Goal: Check status: Check status

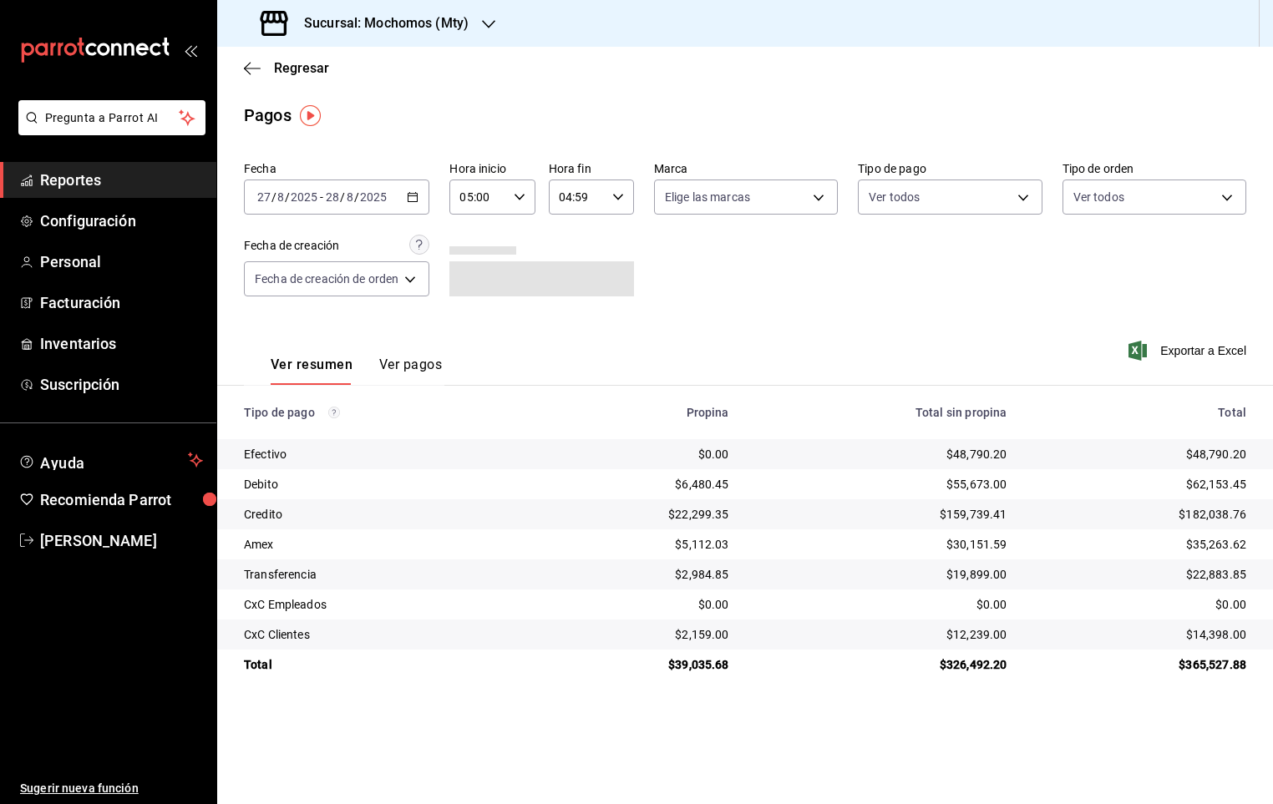
click at [424, 191] on div "[DATE] [DATE] - [DATE] [DATE]" at bounding box center [336, 197] width 185 height 35
click at [407, 200] on div "[DATE] [DATE] - [DATE] [DATE]" at bounding box center [336, 197] width 185 height 35
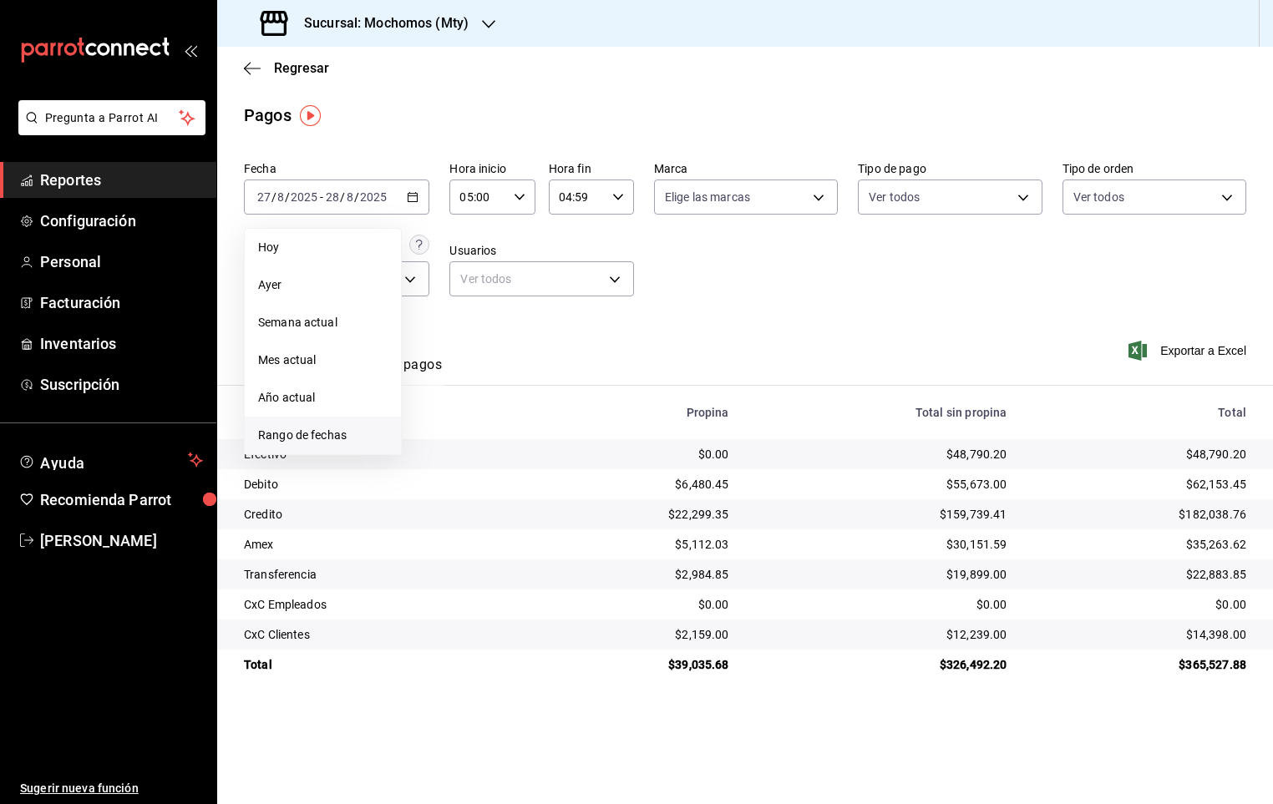
click at [316, 429] on span "Rango de fechas" at bounding box center [322, 436] width 129 height 18
click at [467, 386] on abbr "12" at bounding box center [465, 382] width 11 height 12
click at [489, 384] on button "13" at bounding box center [495, 382] width 29 height 30
type input "00:00"
type input "23:59"
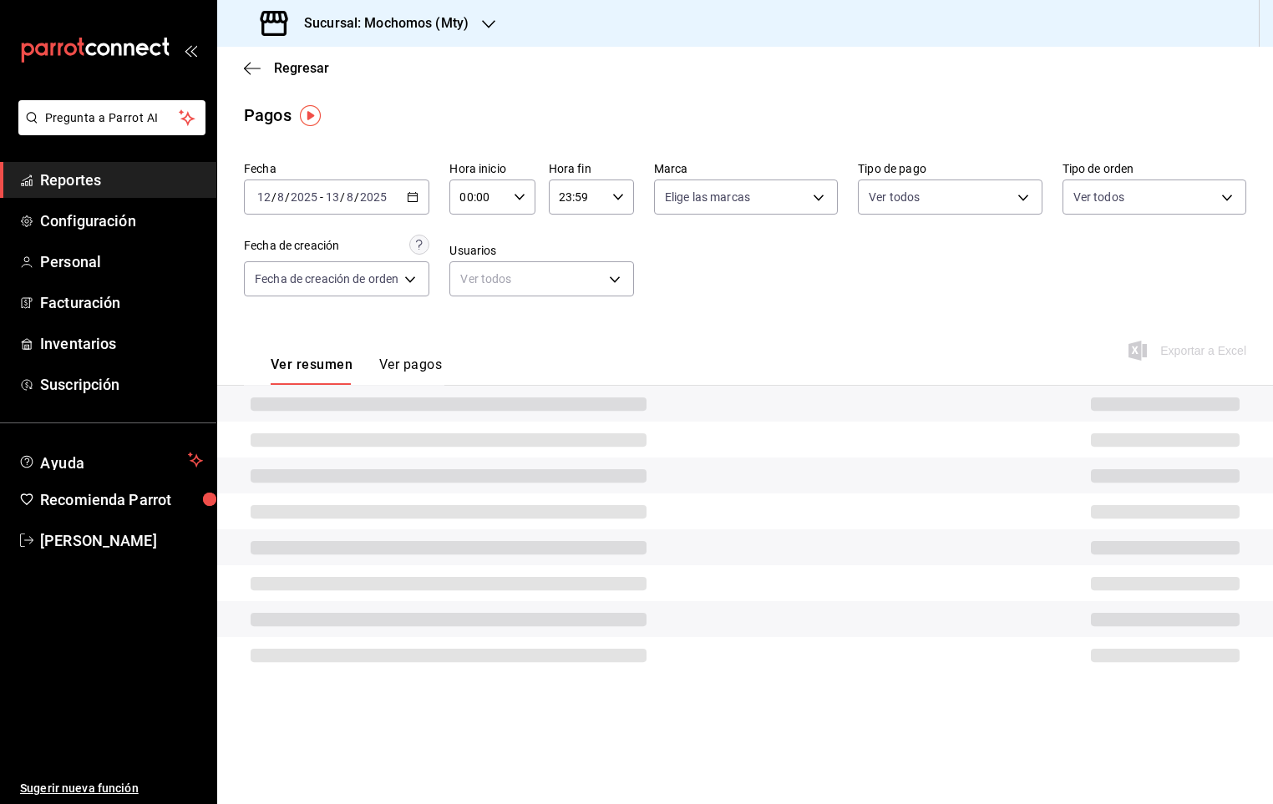
click at [524, 203] on icon "button" at bounding box center [520, 197] width 12 height 12
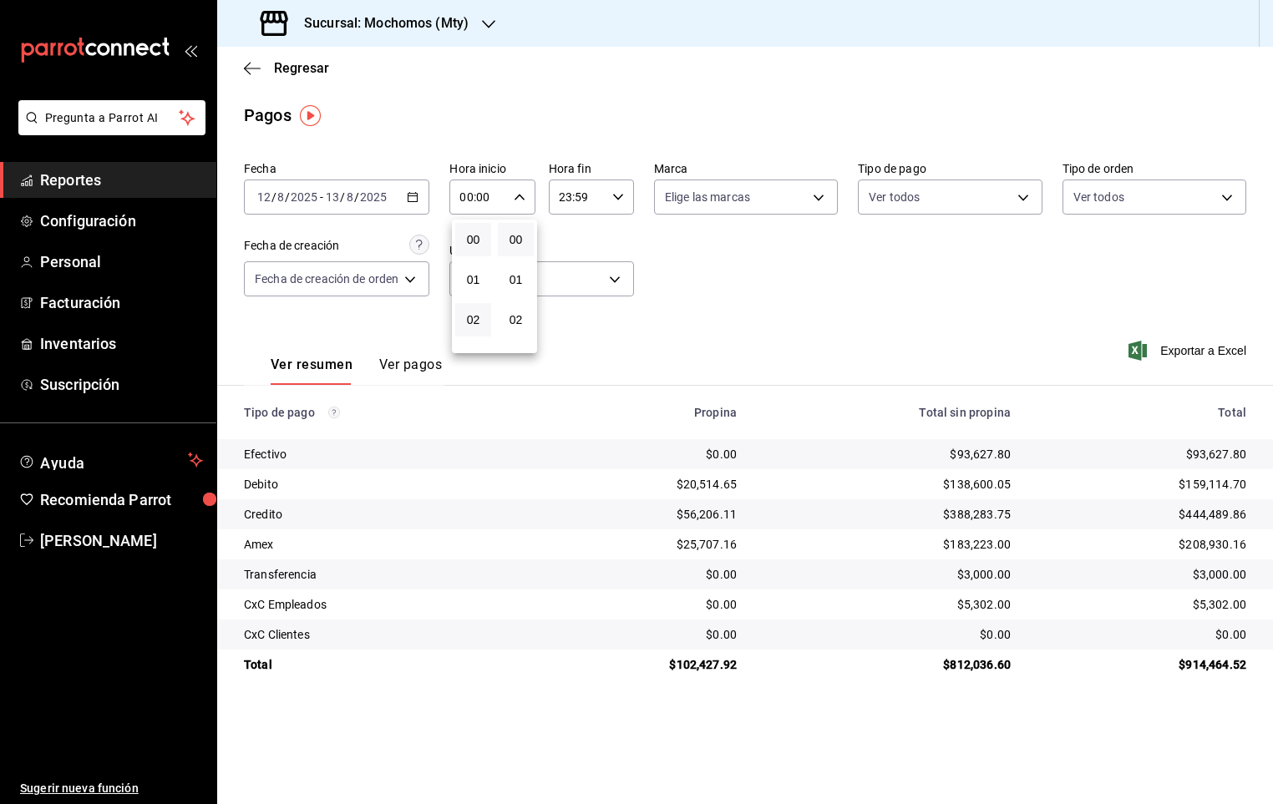
scroll to position [125, 0]
click at [471, 299] on button "05" at bounding box center [473, 314] width 36 height 33
type input "05:00"
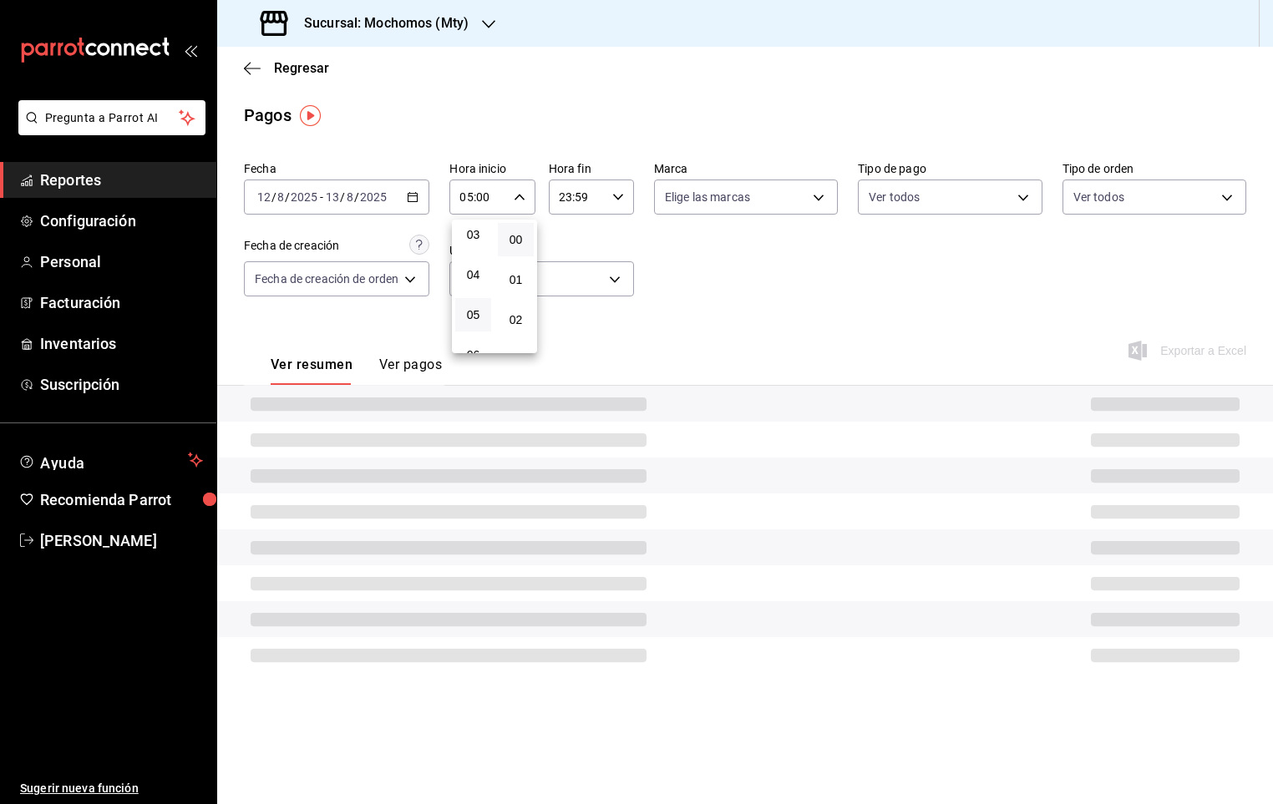
click at [617, 204] on div at bounding box center [636, 402] width 1273 height 804
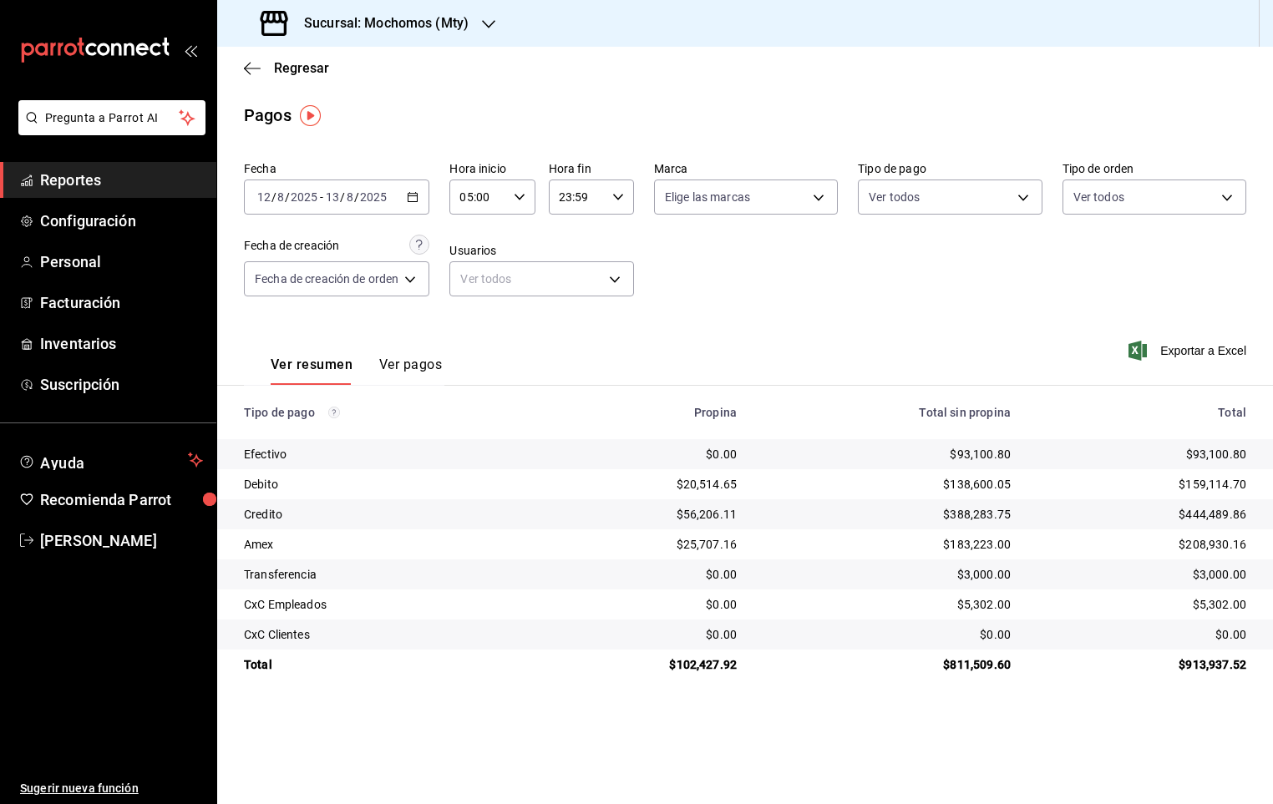
click at [617, 204] on div "23:59 Hora fin" at bounding box center [591, 197] width 85 height 35
click at [574, 252] on span "05" at bounding box center [572, 258] width 16 height 13
type input "05:59"
click at [788, 283] on div at bounding box center [636, 402] width 1273 height 804
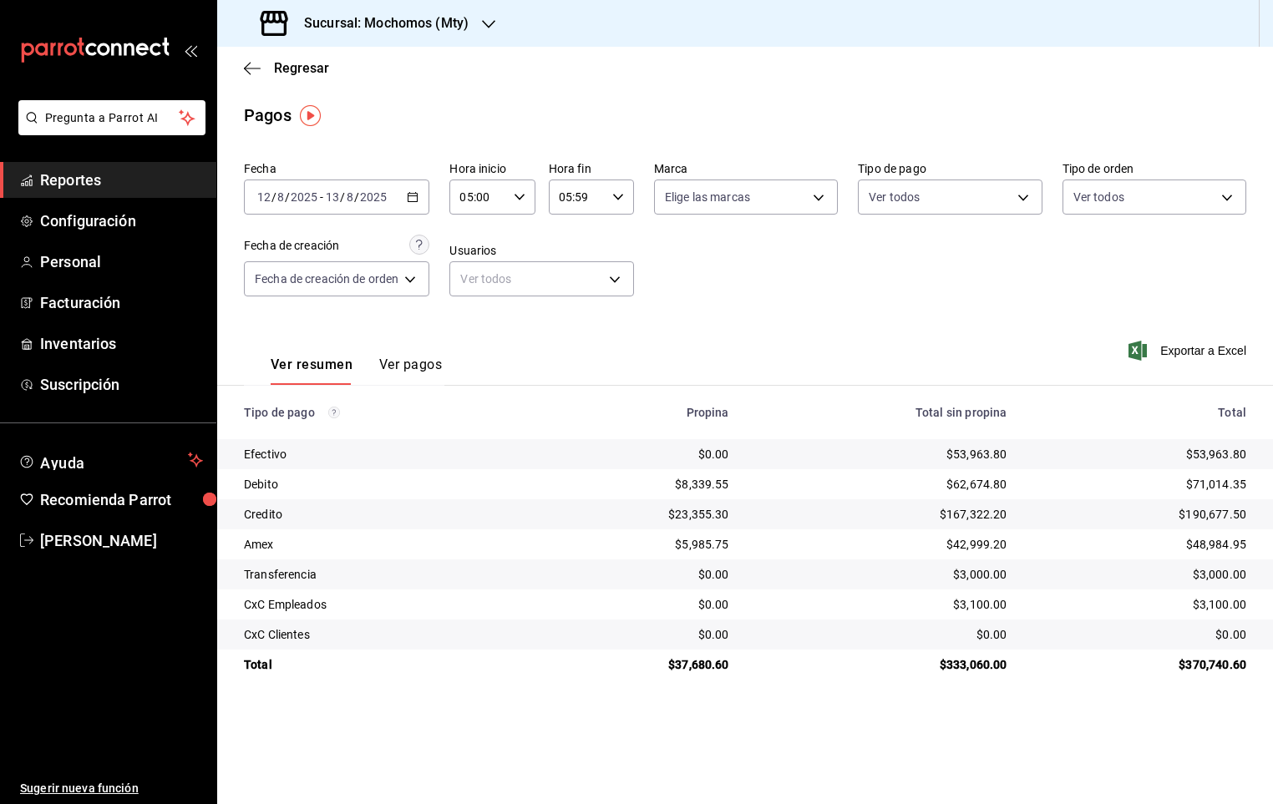
click at [429, 371] on button "Ver pagos" at bounding box center [410, 371] width 63 height 28
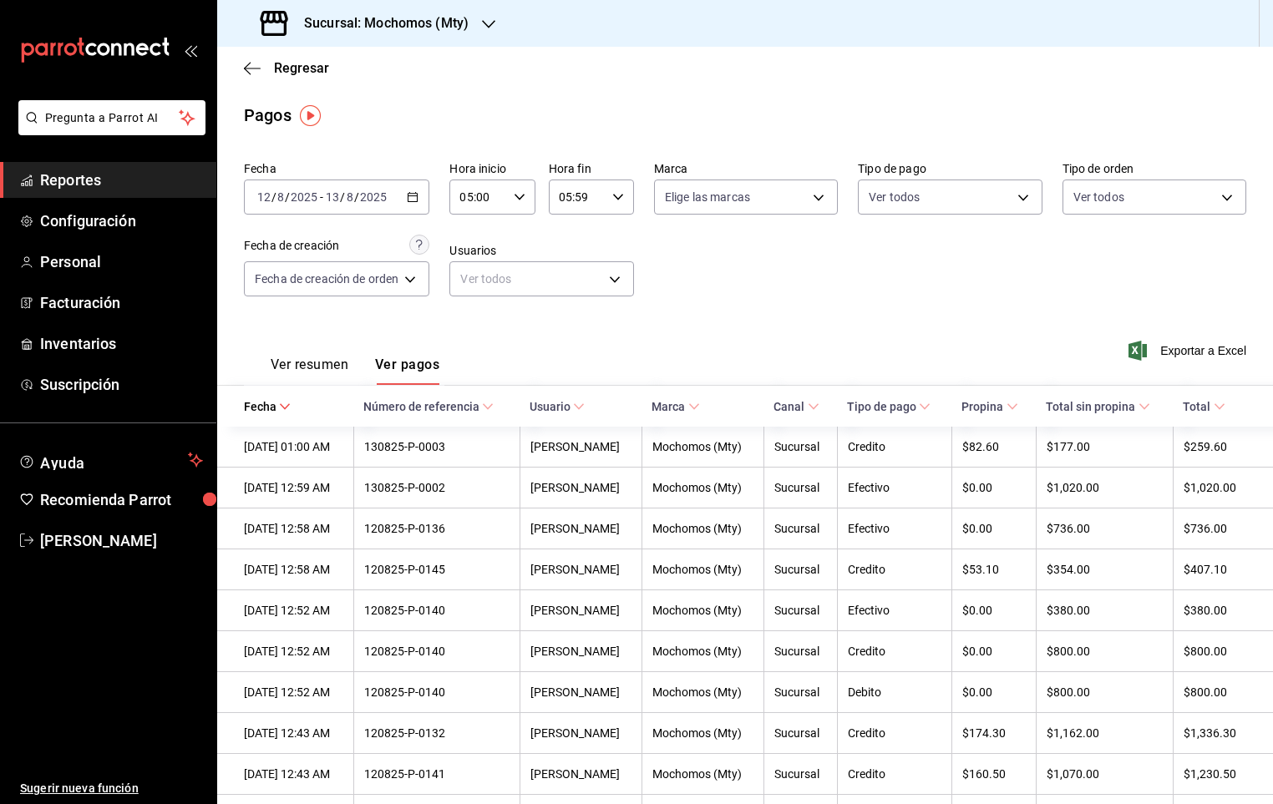
click at [412, 201] on \(Stroke\) "button" at bounding box center [413, 197] width 10 height 9
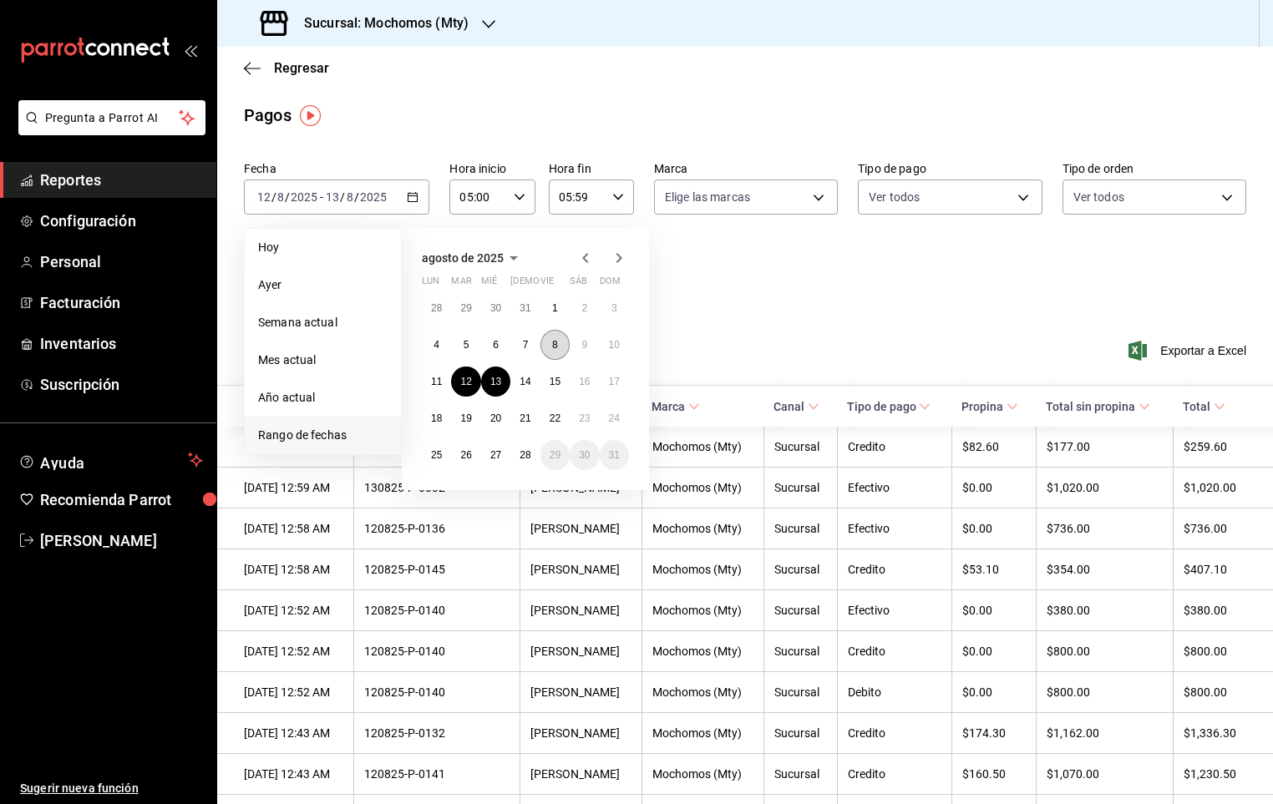
click at [556, 351] on abbr "8" at bounding box center [555, 345] width 6 height 12
click at [576, 344] on button "9" at bounding box center [584, 345] width 29 height 30
type input "00:00"
type input "23:59"
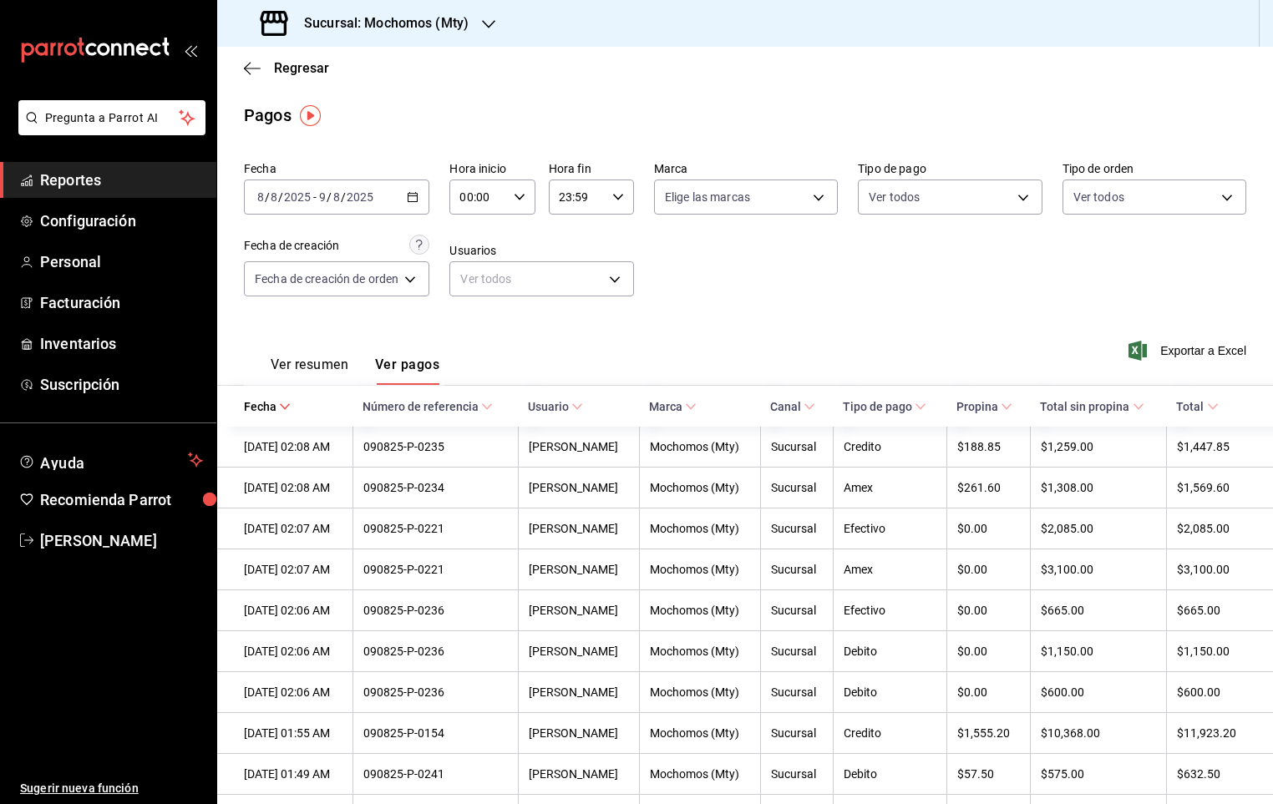
click at [524, 205] on div "00:00 Hora inicio" at bounding box center [491, 197] width 85 height 35
click at [471, 302] on button "05" at bounding box center [473, 314] width 35 height 33
type input "05:00"
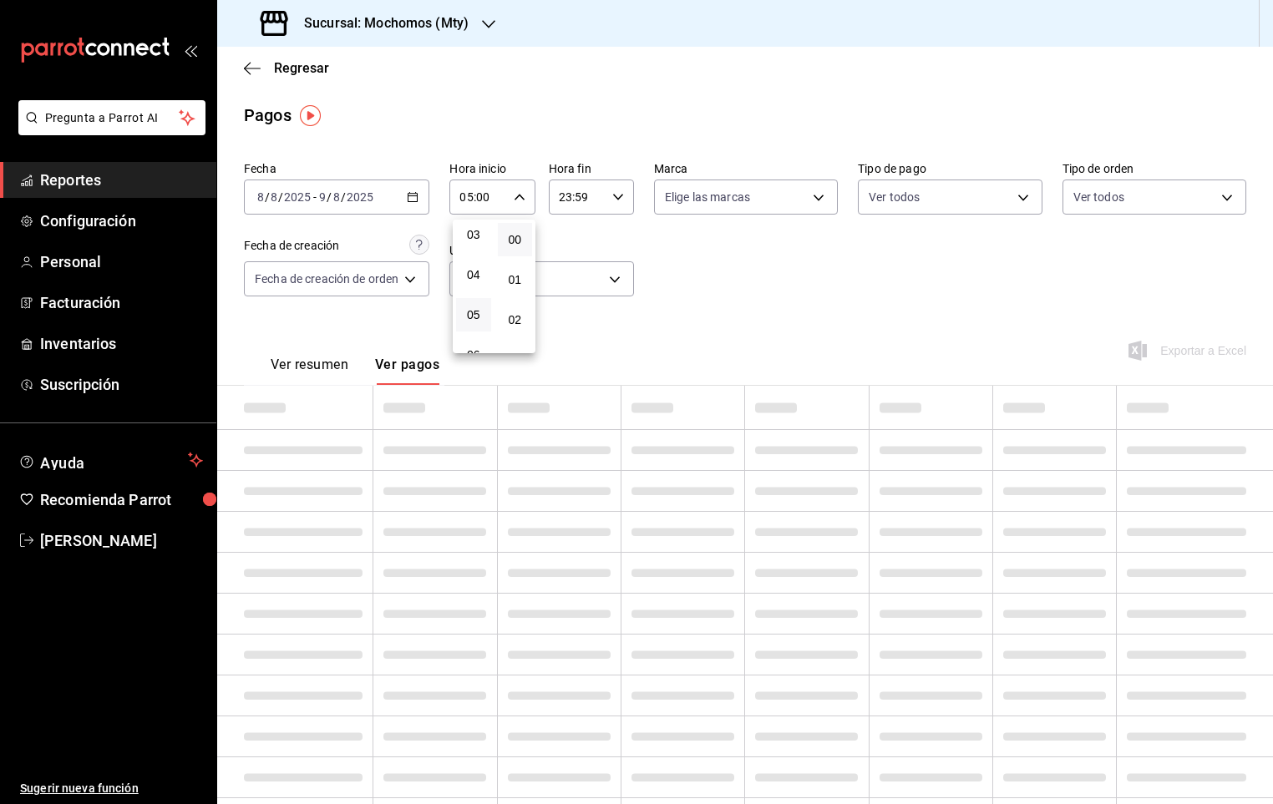
click at [612, 198] on div at bounding box center [636, 402] width 1273 height 804
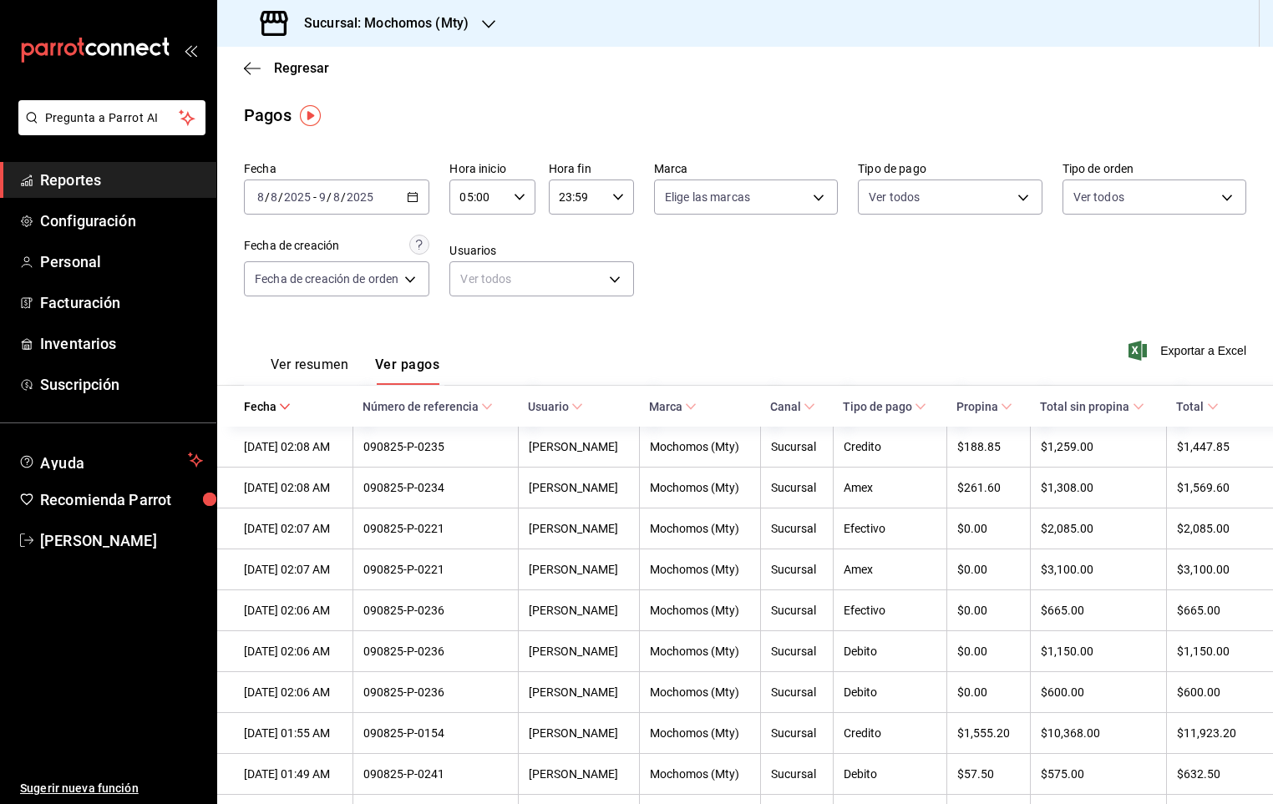
click at [612, 198] on icon "button" at bounding box center [618, 197] width 12 height 12
click at [565, 308] on span "05" at bounding box center [569, 314] width 15 height 13
type input "05:59"
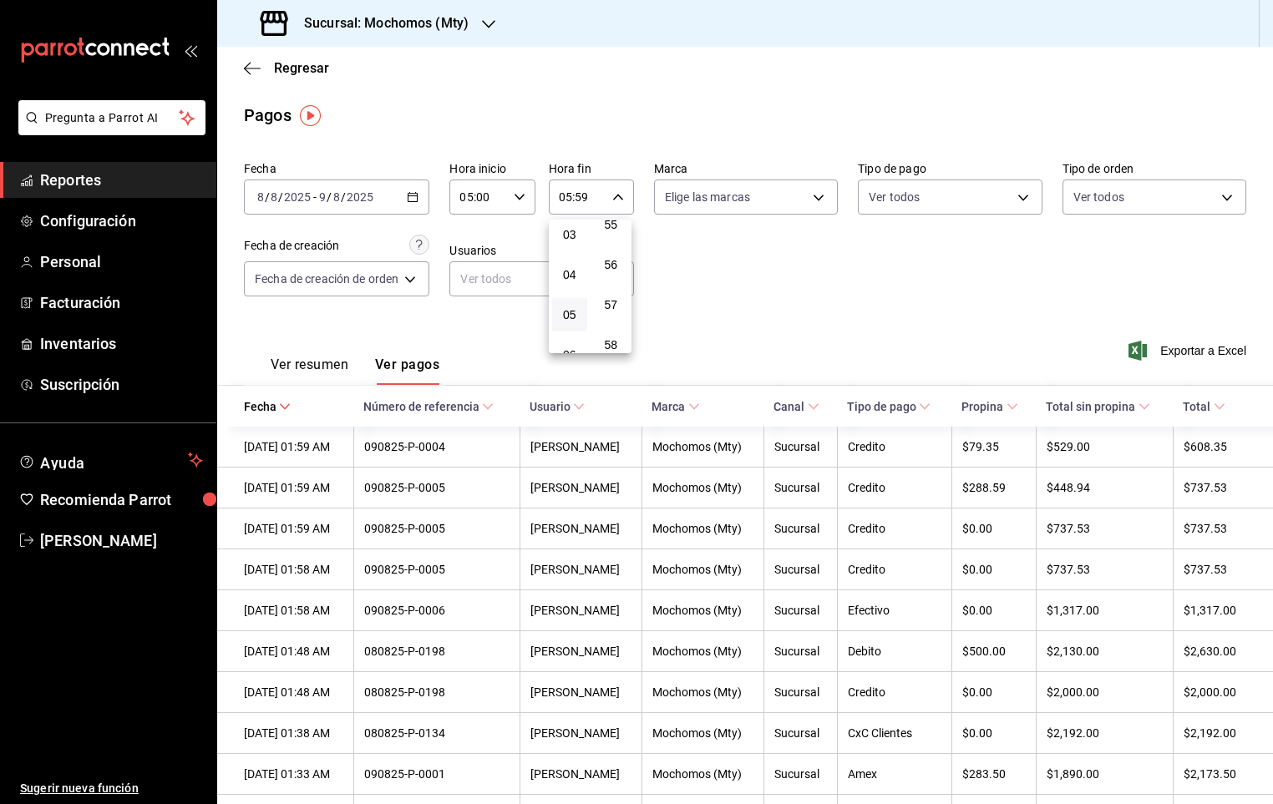
click at [1103, 294] on div at bounding box center [636, 402] width 1273 height 804
click at [412, 373] on button "Ver pagos" at bounding box center [407, 371] width 64 height 28
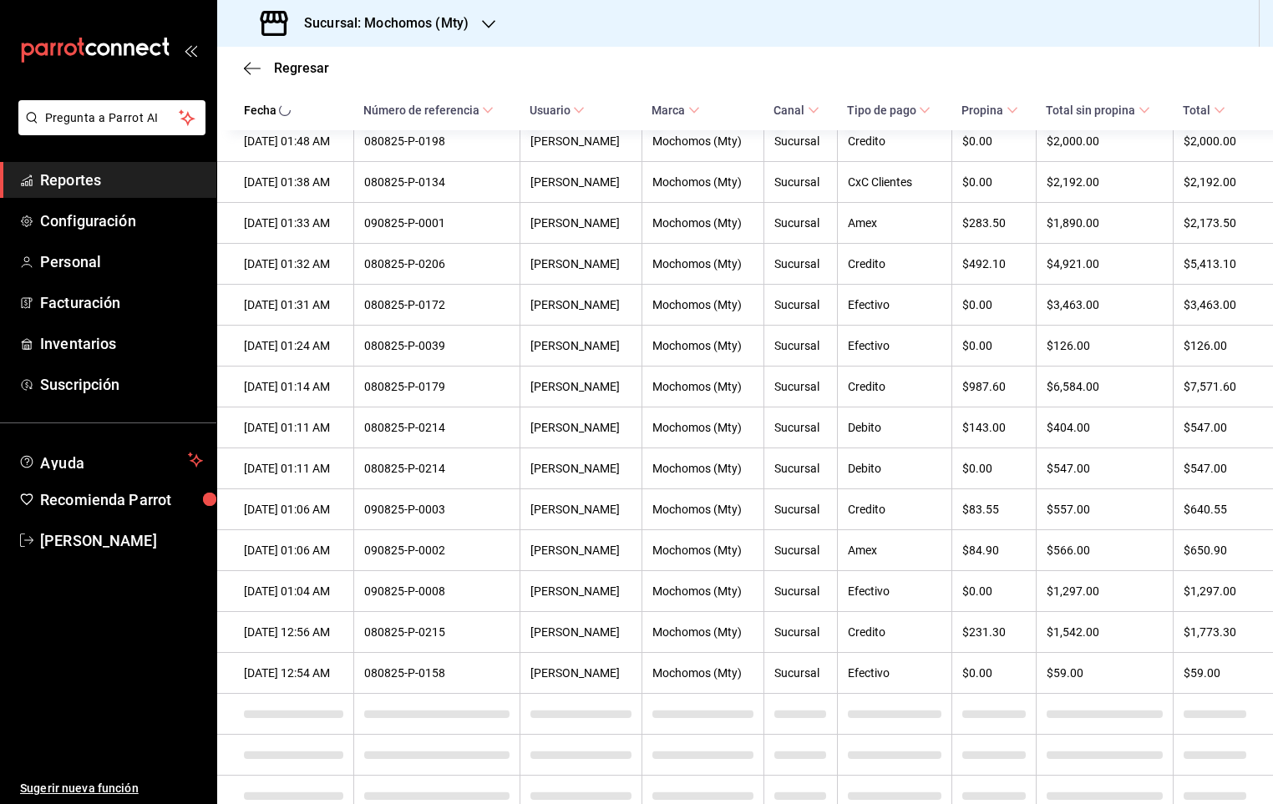
scroll to position [555, 0]
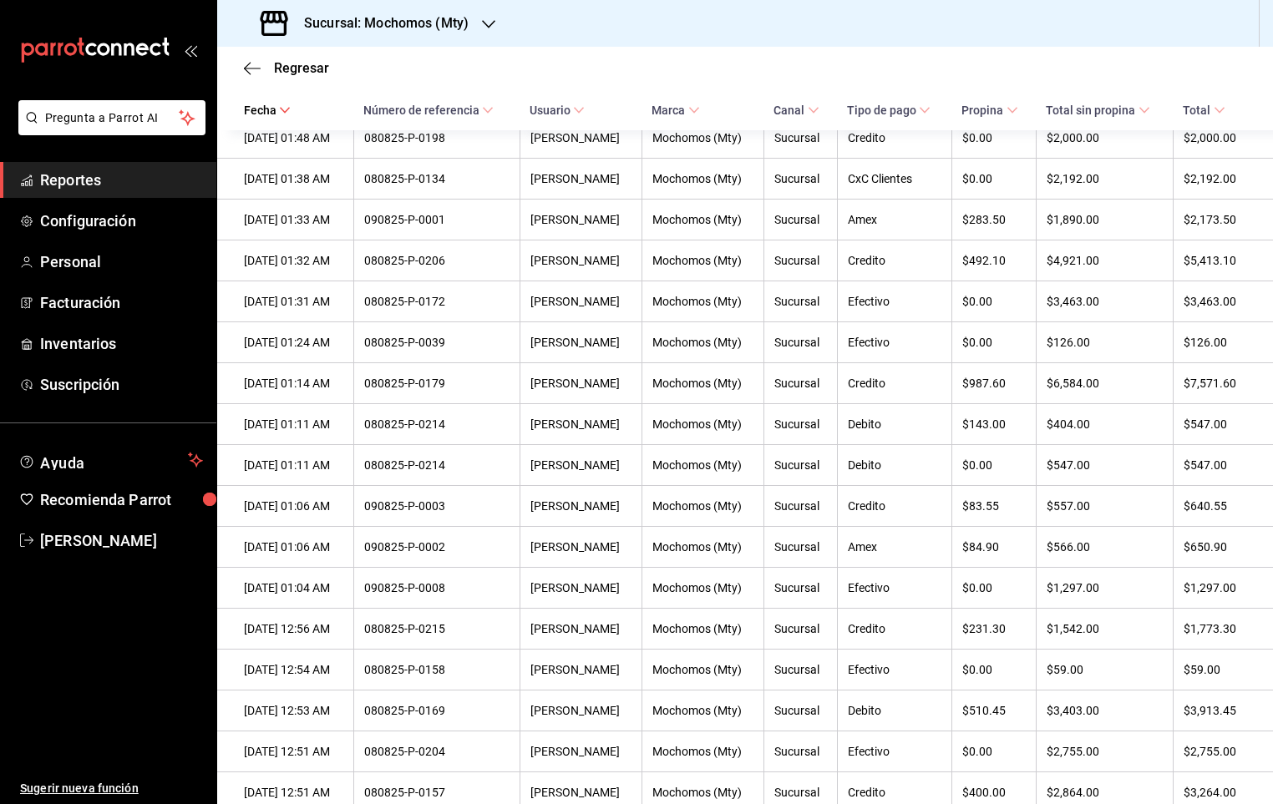
click at [1174, 103] on th "Total" at bounding box center [1223, 109] width 100 height 41
click at [1183, 106] on span "Total" at bounding box center [1204, 110] width 42 height 13
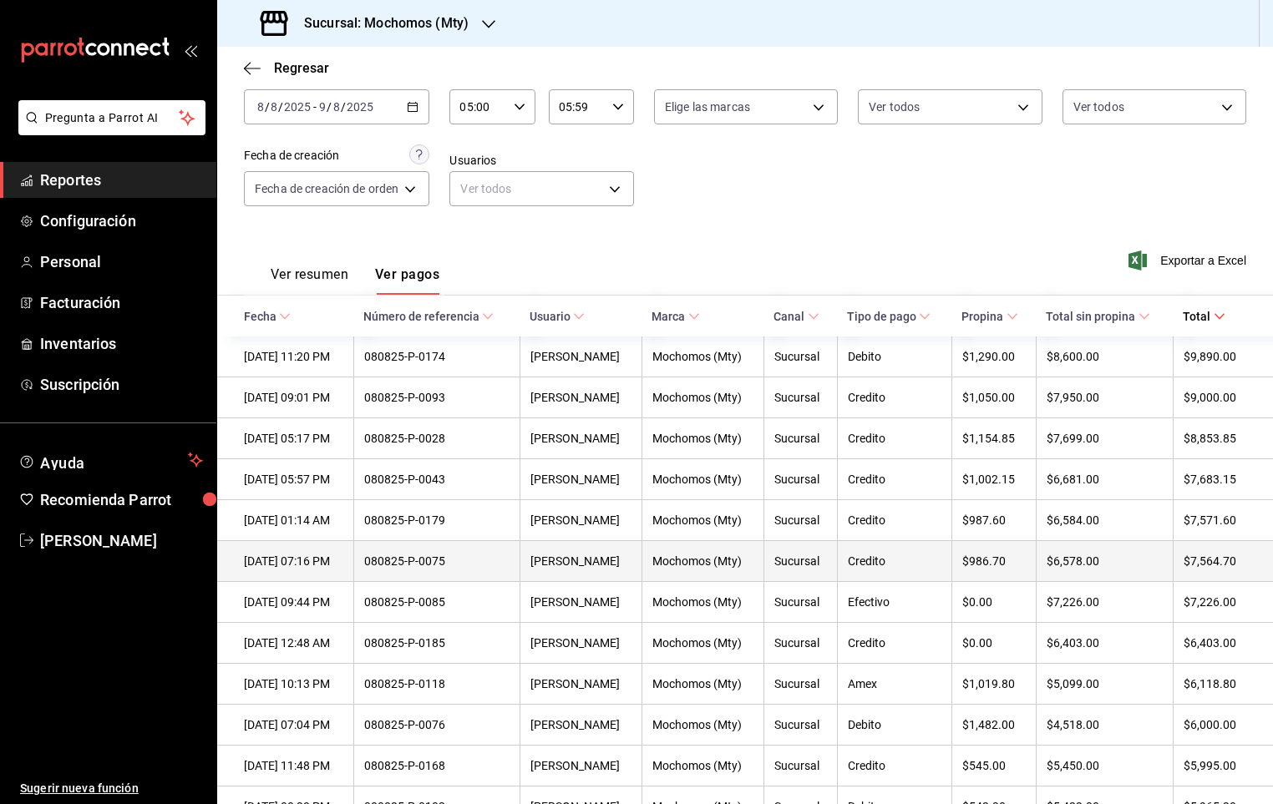
scroll to position [125, 0]
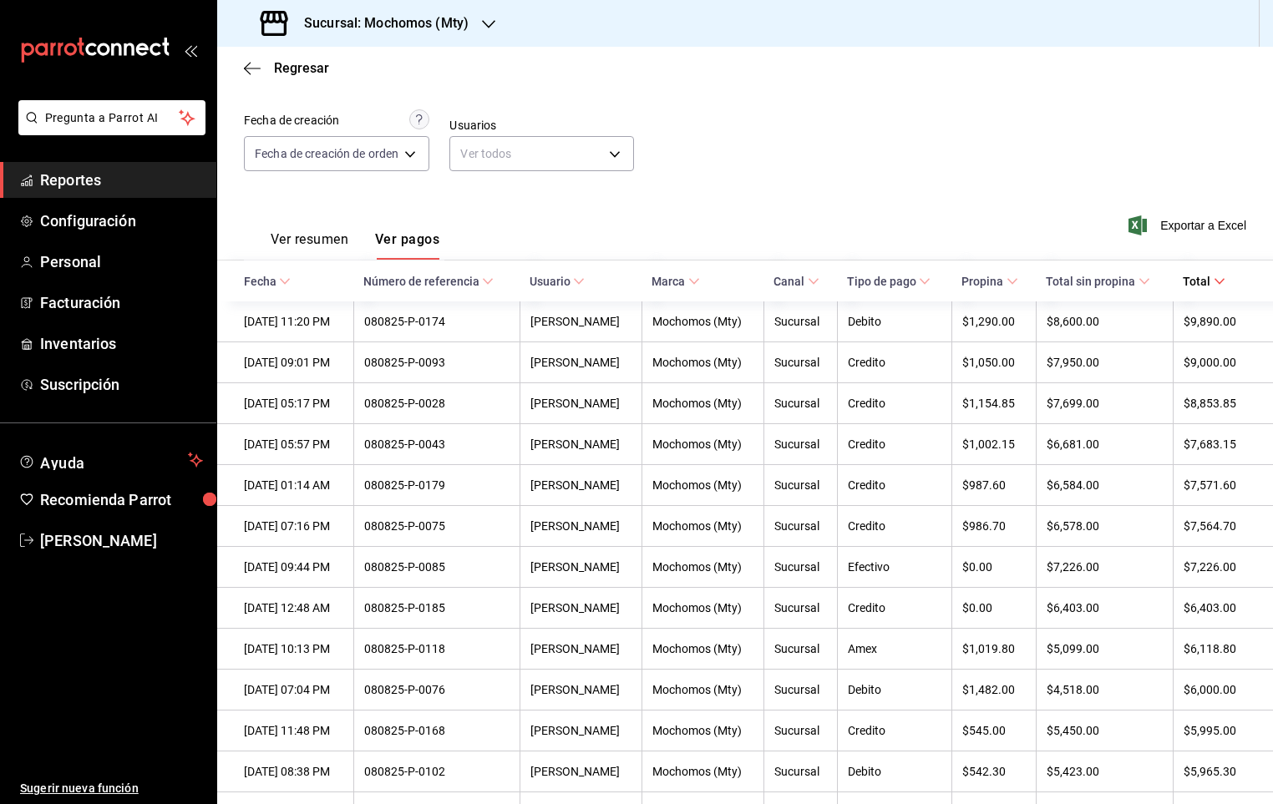
click at [1103, 276] on span "Total sin propina" at bounding box center [1098, 281] width 104 height 13
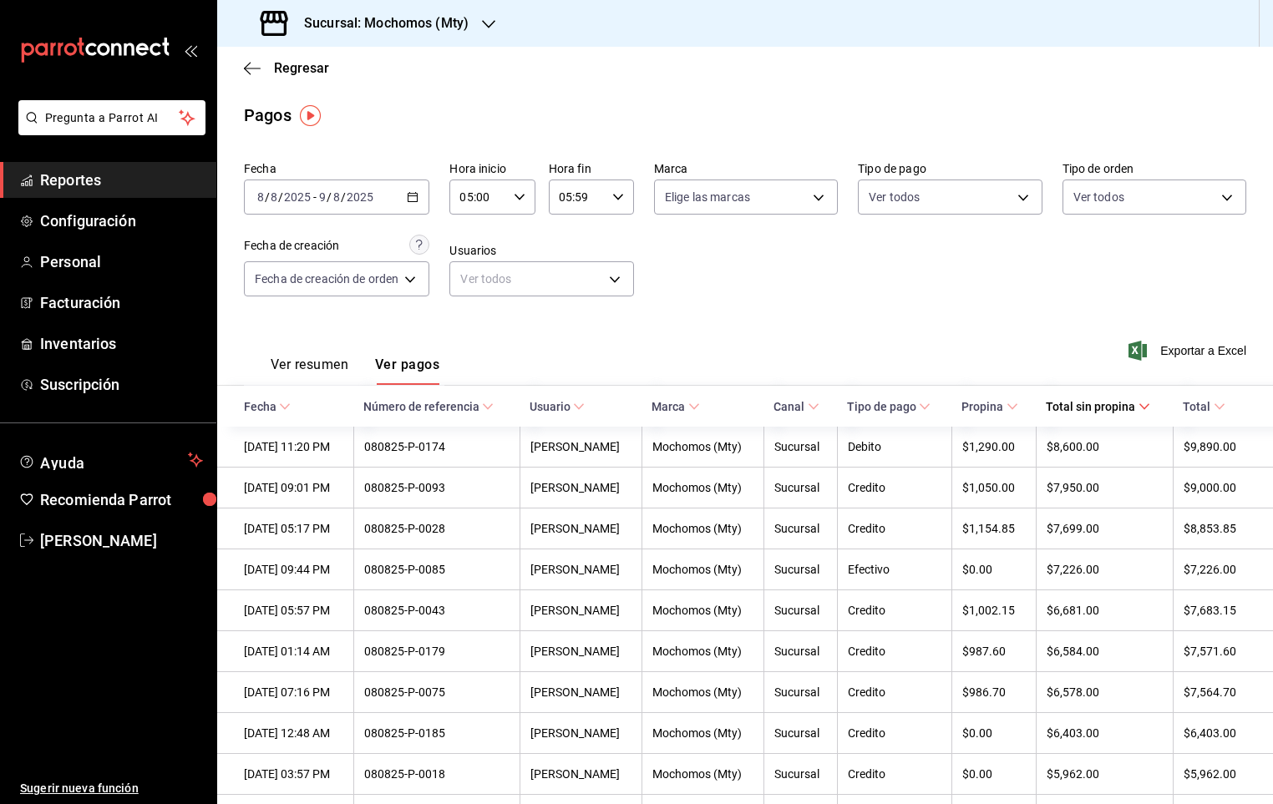
click at [423, 191] on div "[DATE] [DATE] - [DATE] [DATE]" at bounding box center [336, 197] width 185 height 35
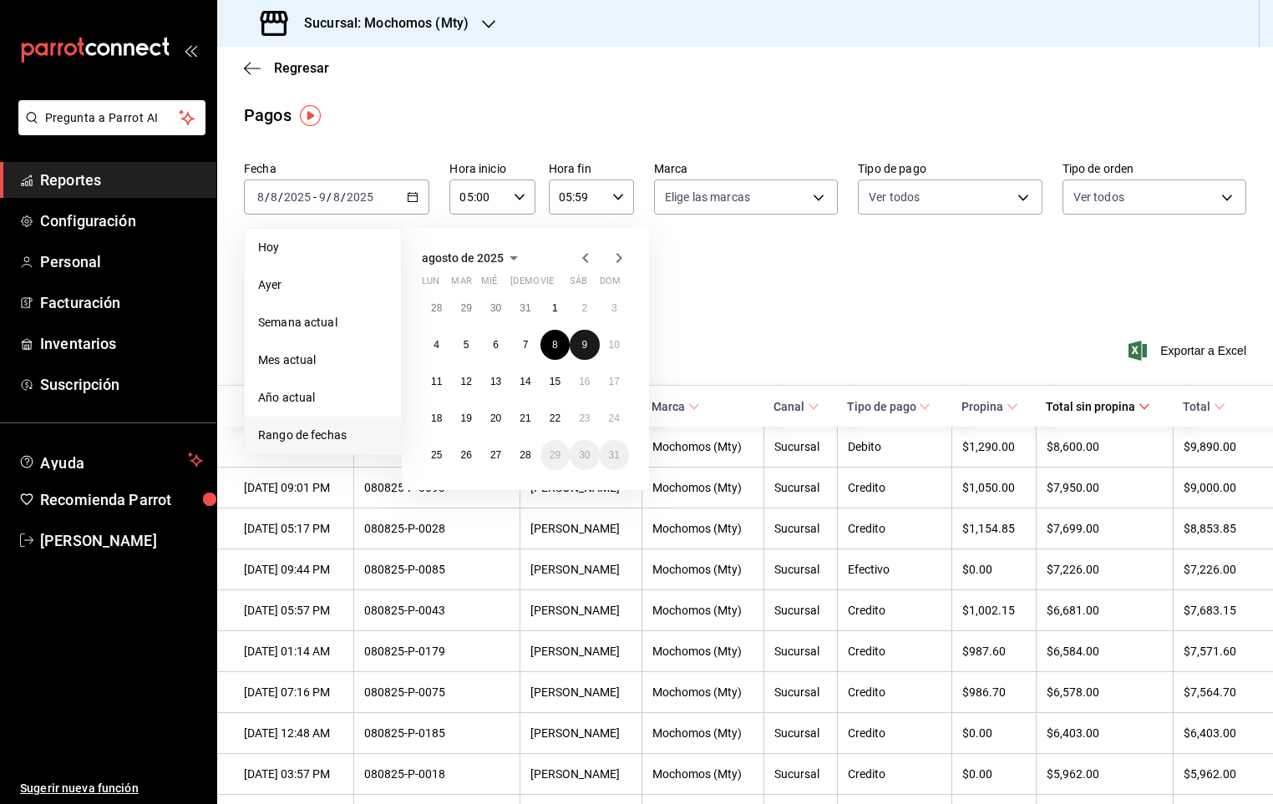
click at [594, 348] on button "9" at bounding box center [584, 345] width 29 height 30
click at [615, 344] on abbr "10" at bounding box center [614, 345] width 11 height 12
type input "00:00"
type input "23:59"
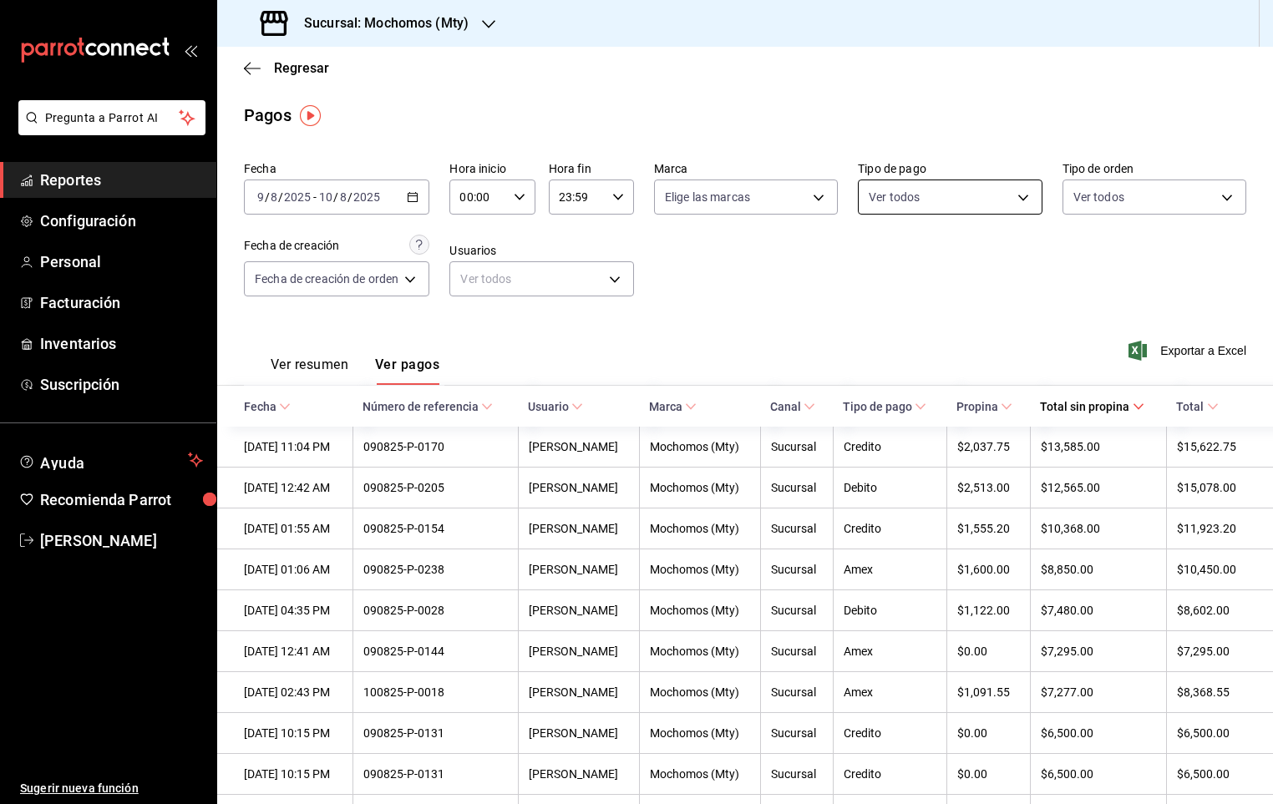
click at [945, 198] on body "Pregunta a Parrot AI Reportes Configuración Personal Facturación Inventarios Su…" at bounding box center [636, 402] width 1273 height 804
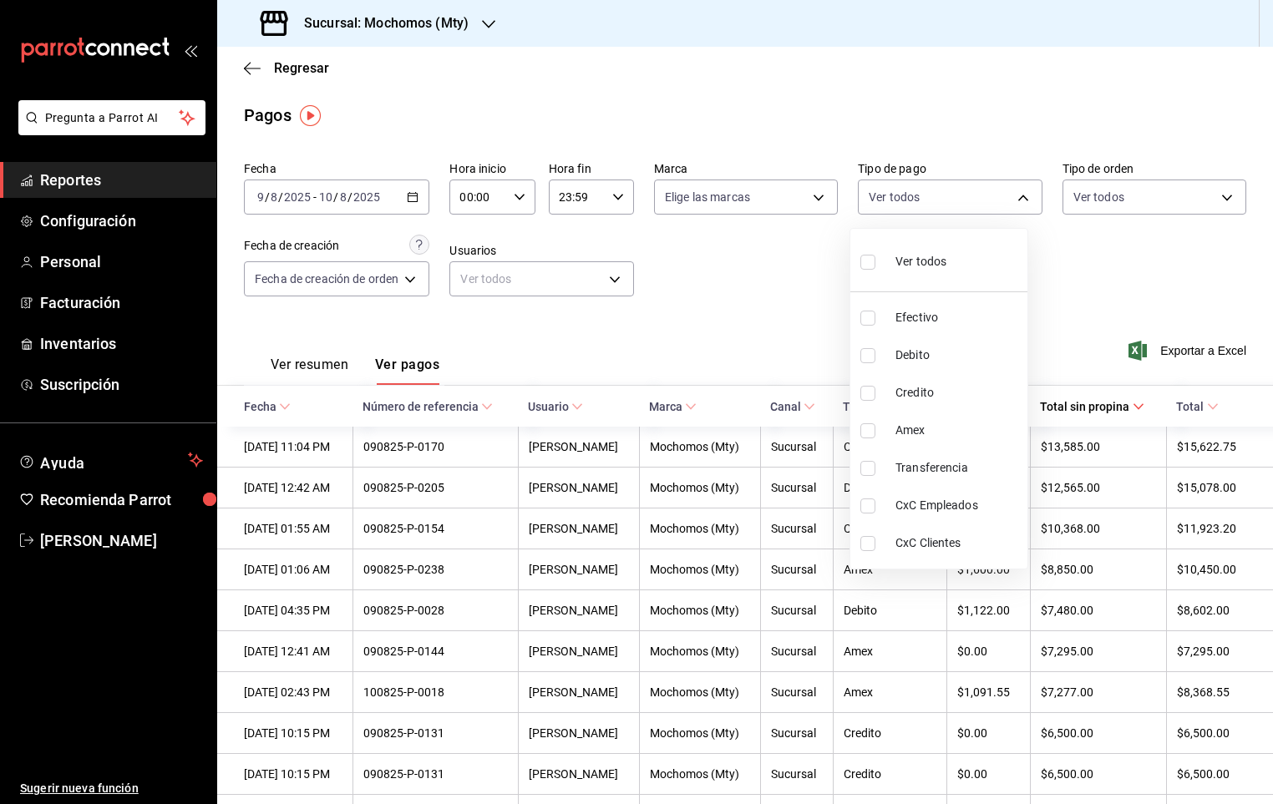
click at [863, 396] on input "checkbox" at bounding box center [867, 393] width 15 height 15
checkbox input "true"
type input "27dfd721-b533-4c25-93ab-4cf6311fb237"
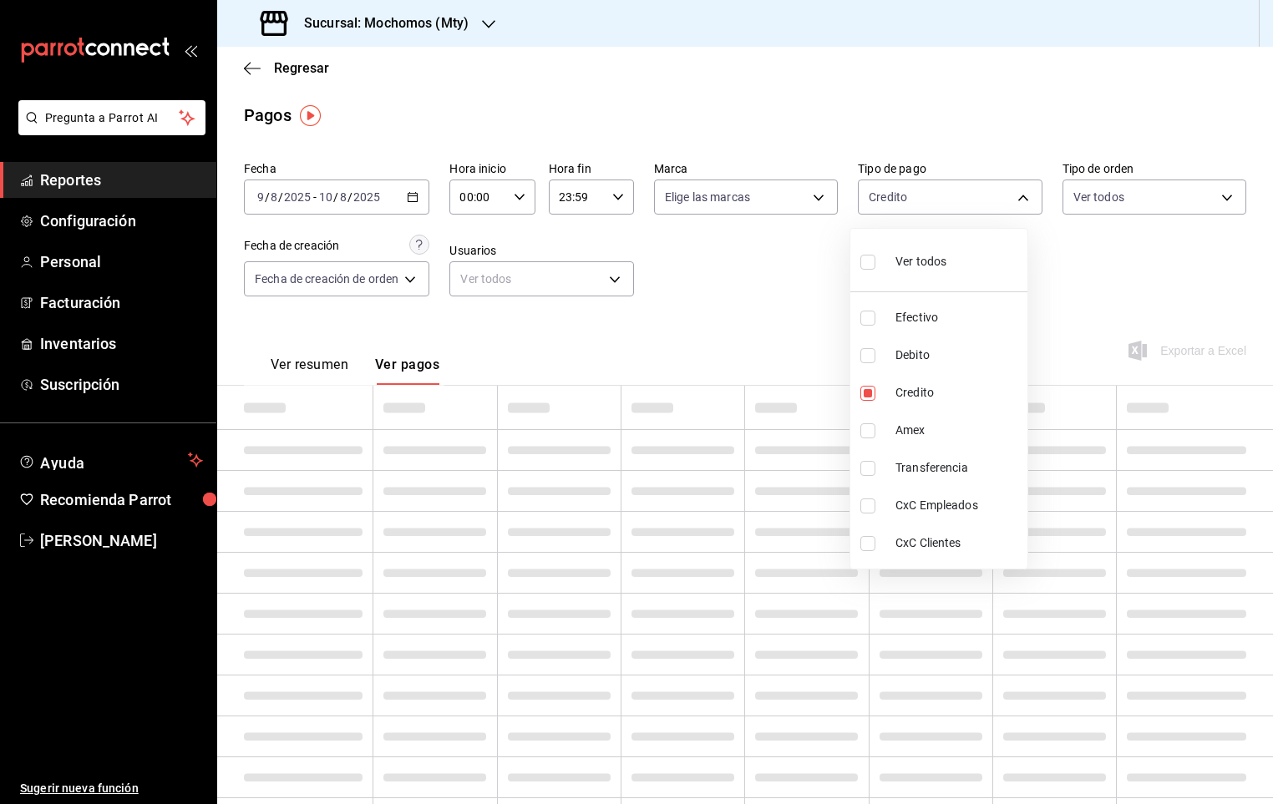
click at [863, 436] on input "checkbox" at bounding box center [867, 430] width 15 height 15
checkbox input "true"
type input "27dfd721-b533-4c25-93ab-4cf6311fb237,2ff134e1-69a1-4531-9910-2ac94e1f55bb"
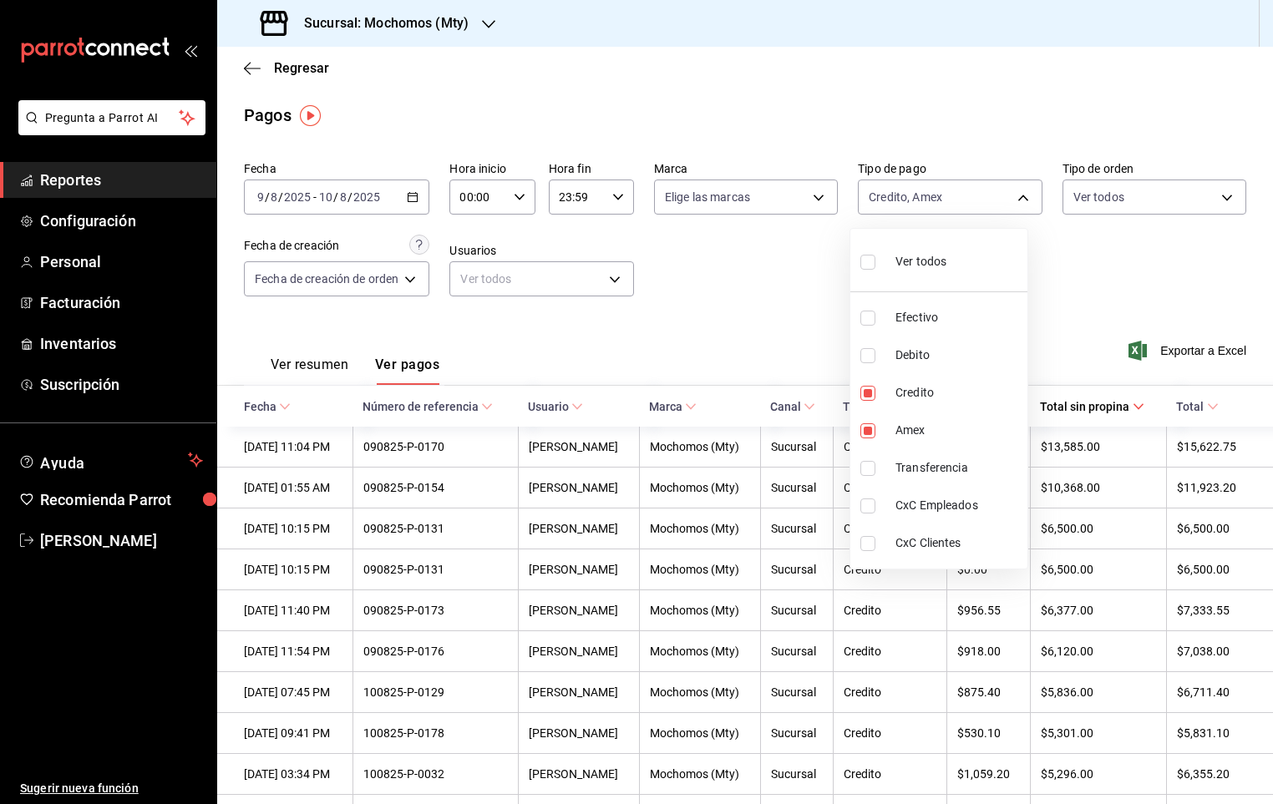
click at [1082, 297] on div at bounding box center [636, 402] width 1273 height 804
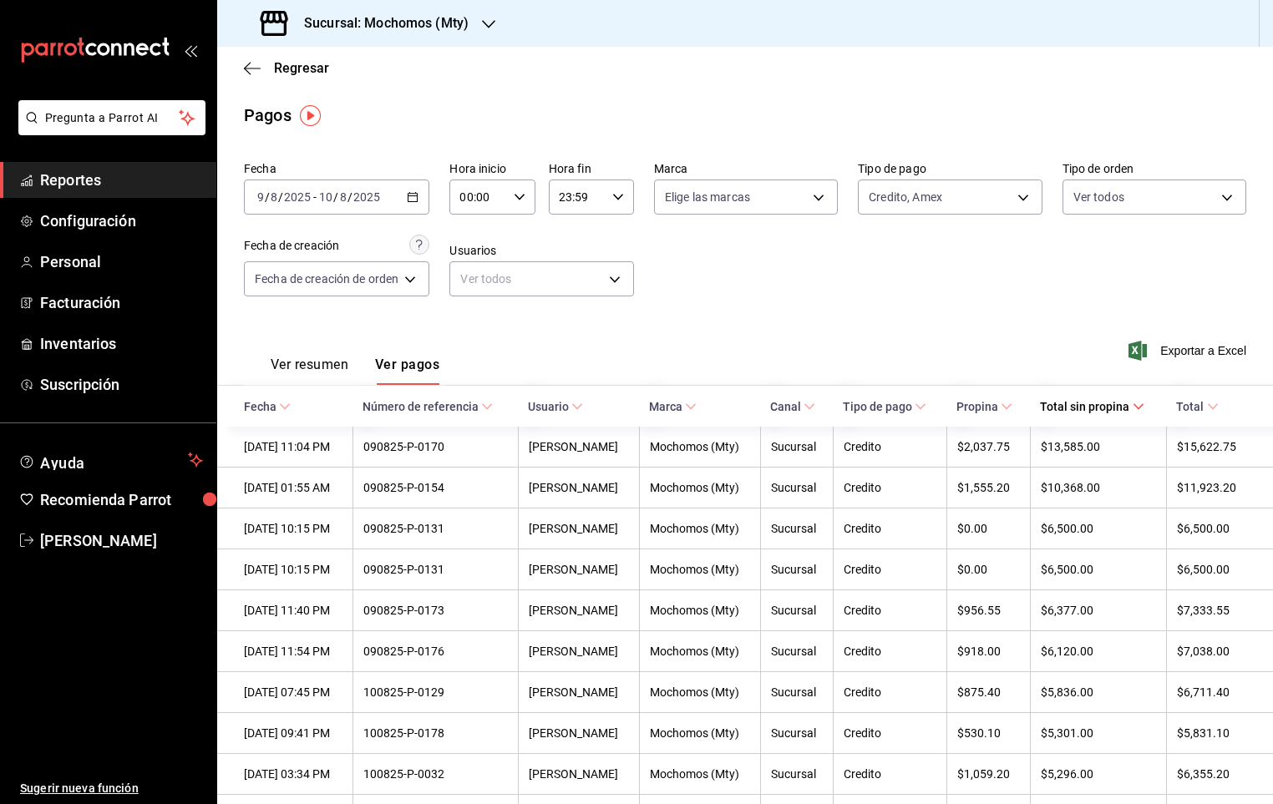
click at [1113, 393] on th "Total sin propina" at bounding box center [1098, 406] width 136 height 41
click at [1108, 397] on th "Total sin propina" at bounding box center [1098, 406] width 136 height 41
click at [1095, 412] on span "Total sin propina" at bounding box center [1092, 406] width 104 height 13
click at [1080, 403] on span "Total sin propina" at bounding box center [1098, 406] width 104 height 13
click at [411, 196] on \(Stroke\) "button" at bounding box center [412, 195] width 9 height 1
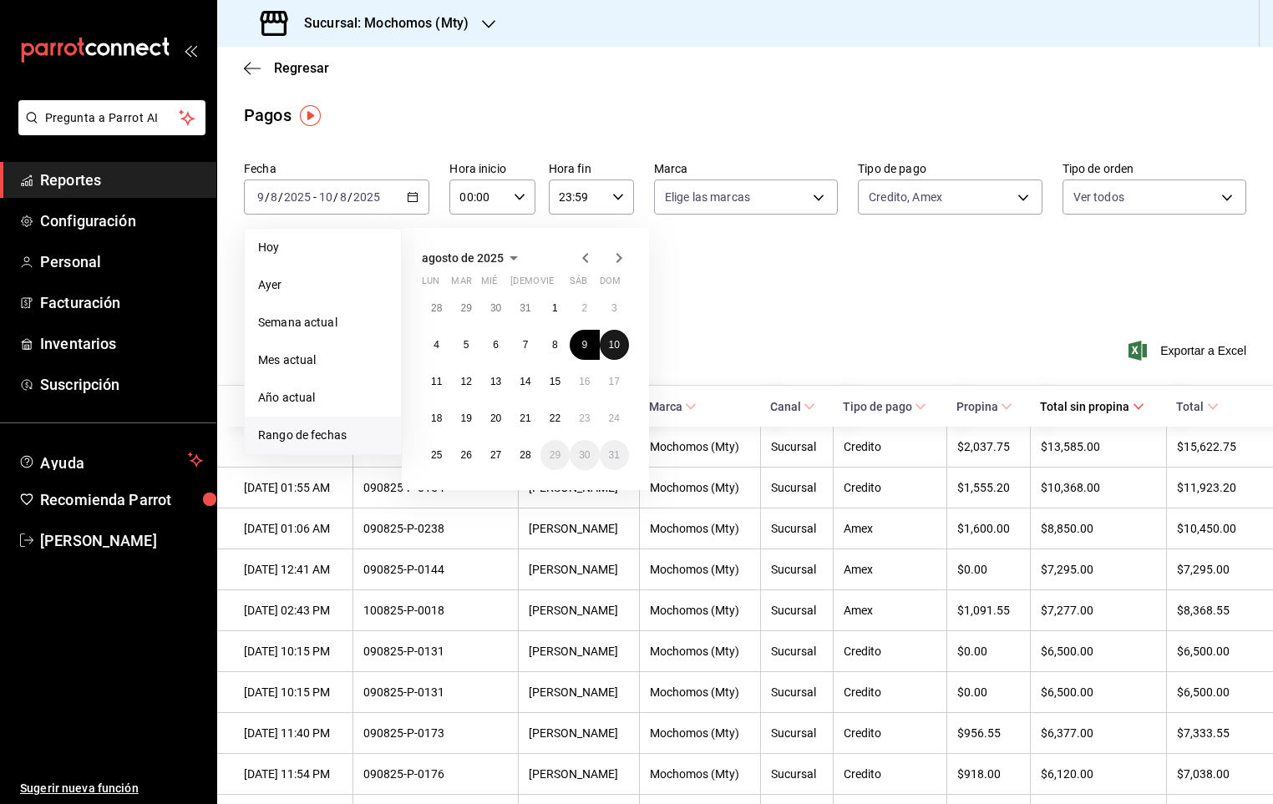
click at [614, 349] on abbr "10" at bounding box center [614, 345] width 11 height 12
click at [426, 393] on button "11" at bounding box center [436, 382] width 29 height 30
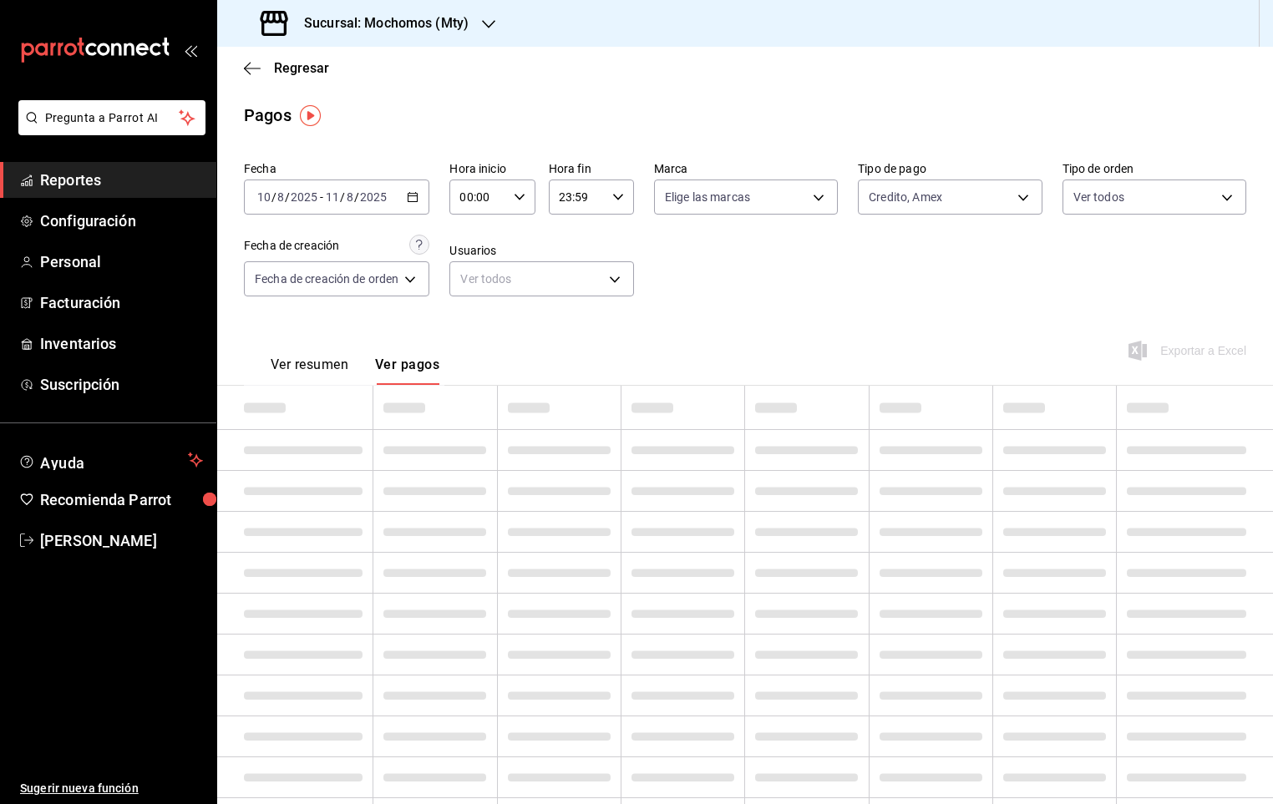
click at [516, 198] on icon "button" at bounding box center [520, 197] width 12 height 12
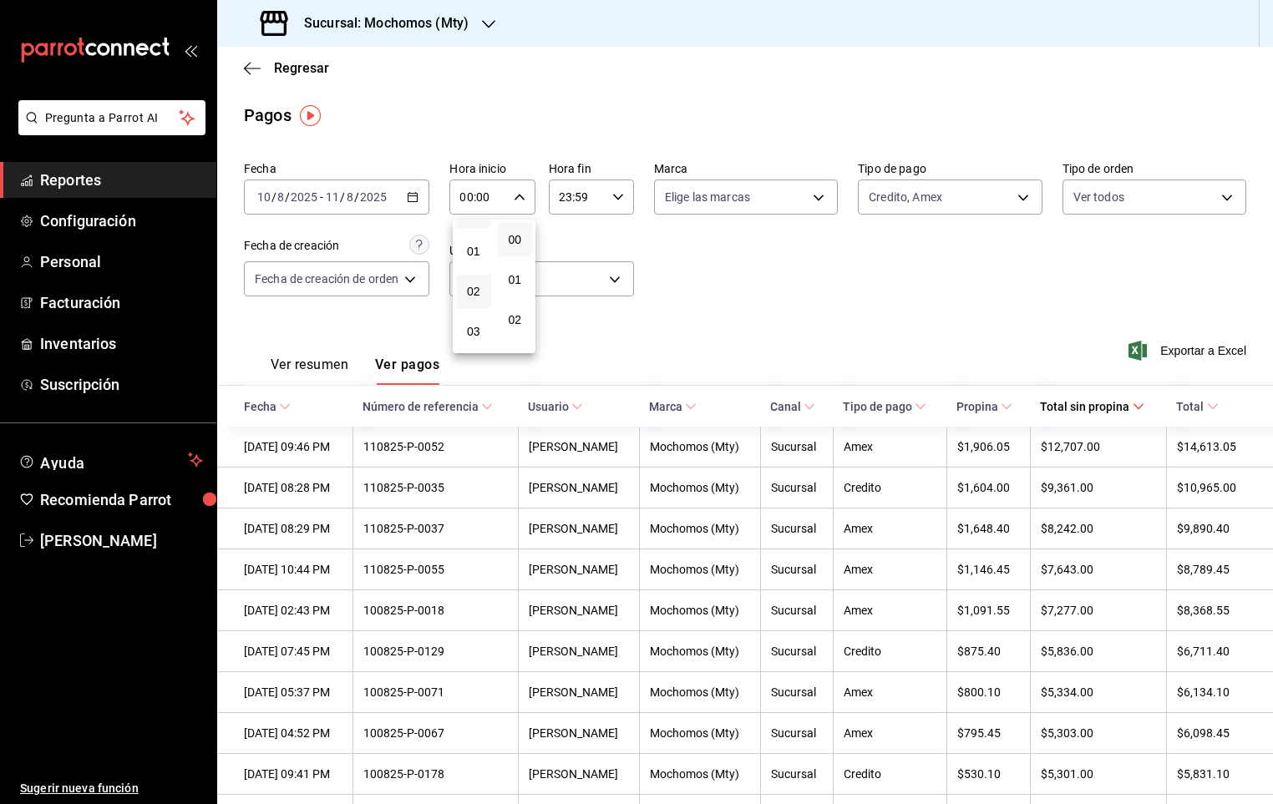
scroll to position [125, 0]
click at [472, 302] on button "05" at bounding box center [473, 314] width 35 height 33
type input "05:00"
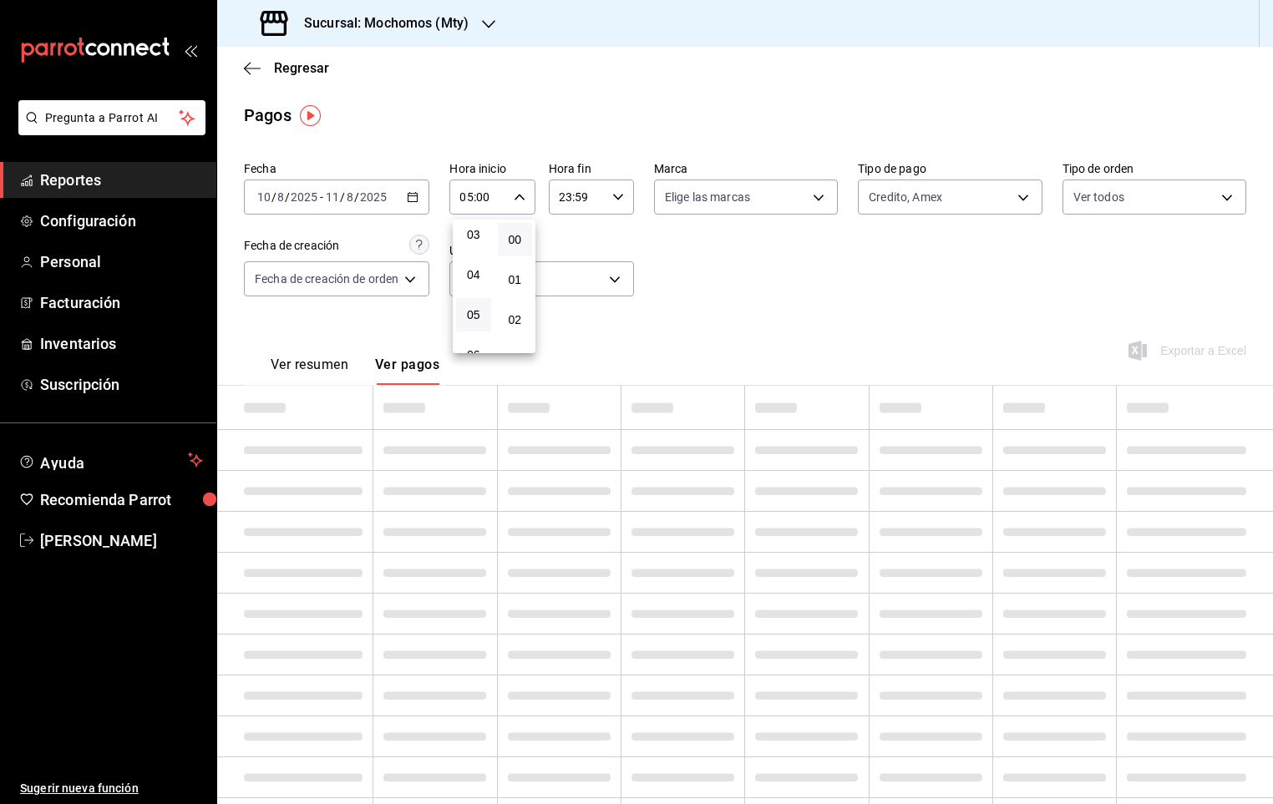
click at [616, 188] on div at bounding box center [636, 402] width 1273 height 804
click at [612, 199] on icon "button" at bounding box center [618, 197] width 12 height 12
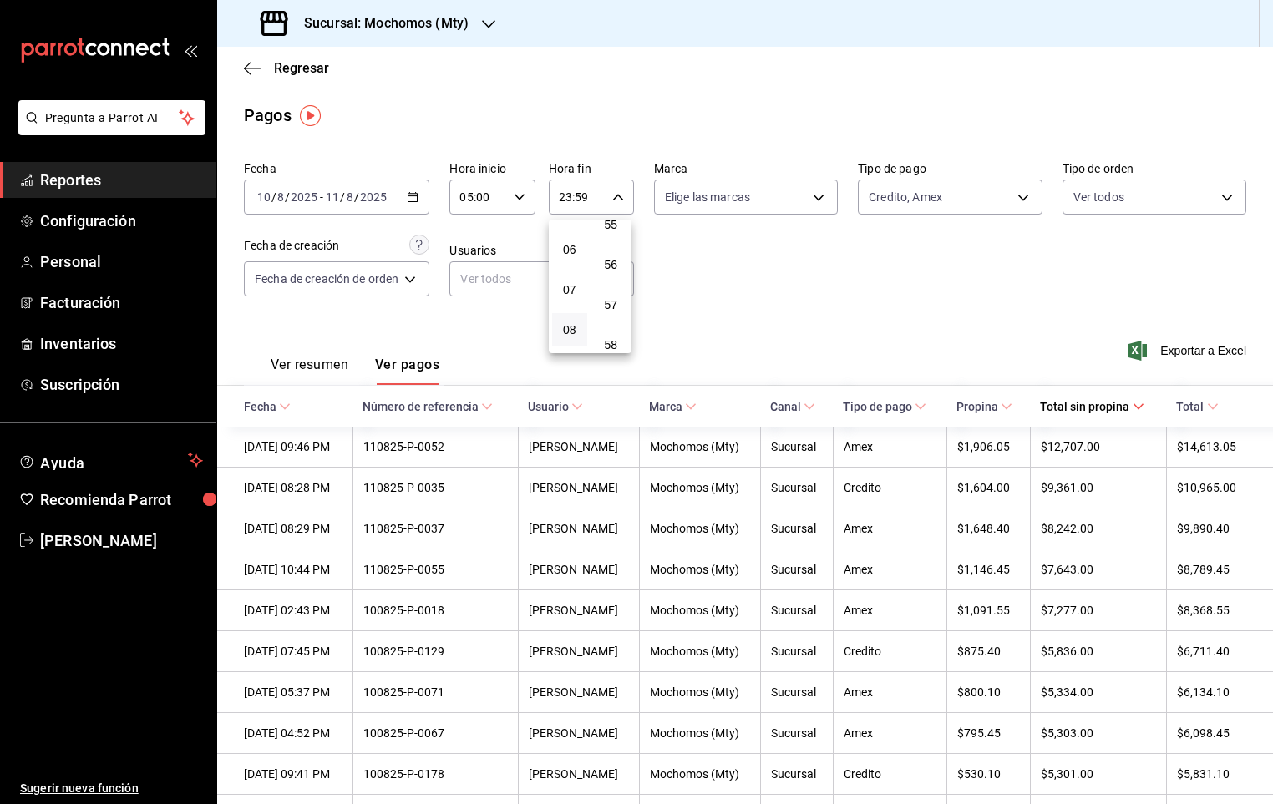
scroll to position [181, 0]
click at [566, 259] on span "05" at bounding box center [569, 258] width 15 height 13
type input "05:59"
click at [809, 256] on div at bounding box center [636, 402] width 1273 height 804
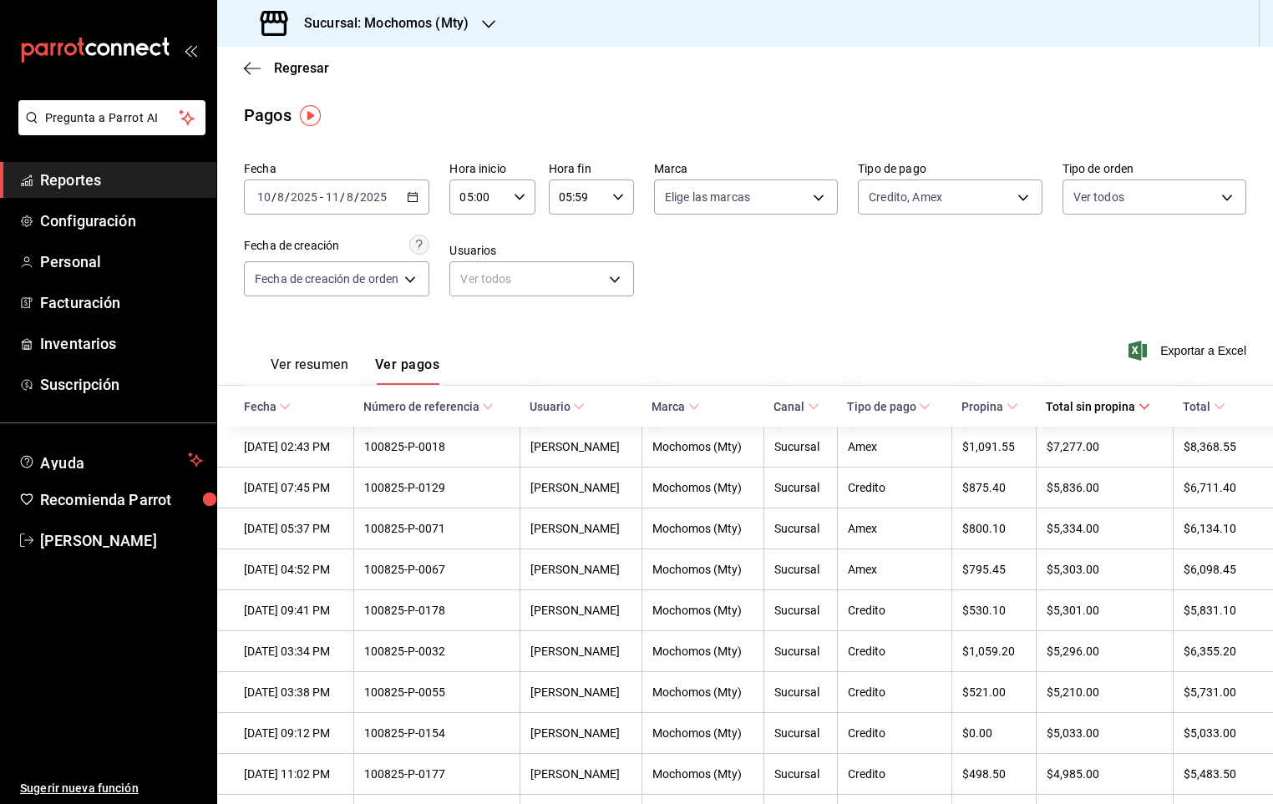
click at [1086, 411] on span "Total sin propina" at bounding box center [1098, 406] width 104 height 13
click at [1086, 409] on span "Total sin propina" at bounding box center [1098, 406] width 104 height 13
click at [402, 193] on div "[DATE] [DATE] - [DATE] [DATE]" at bounding box center [336, 197] width 185 height 35
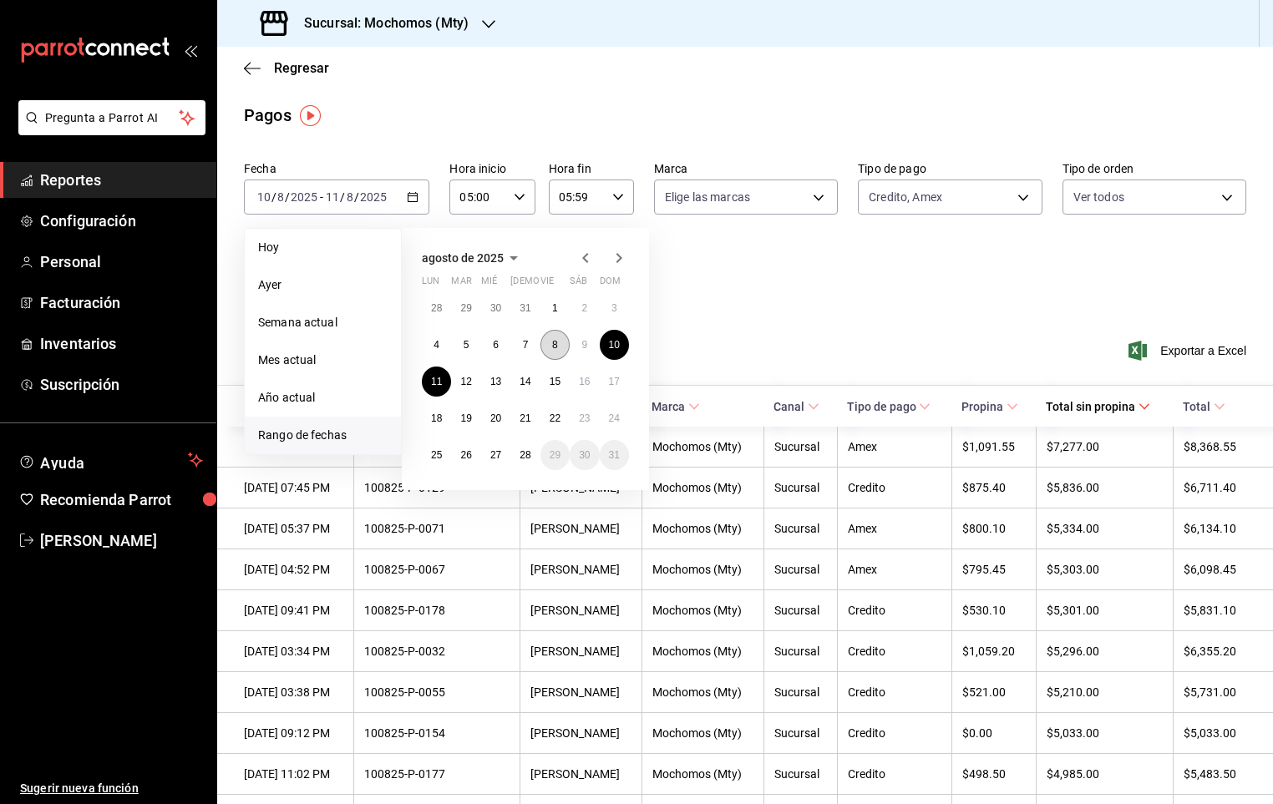
click at [550, 338] on button "8" at bounding box center [554, 345] width 29 height 30
click at [555, 384] on abbr "15" at bounding box center [555, 382] width 11 height 12
type input "00:00"
type input "23:59"
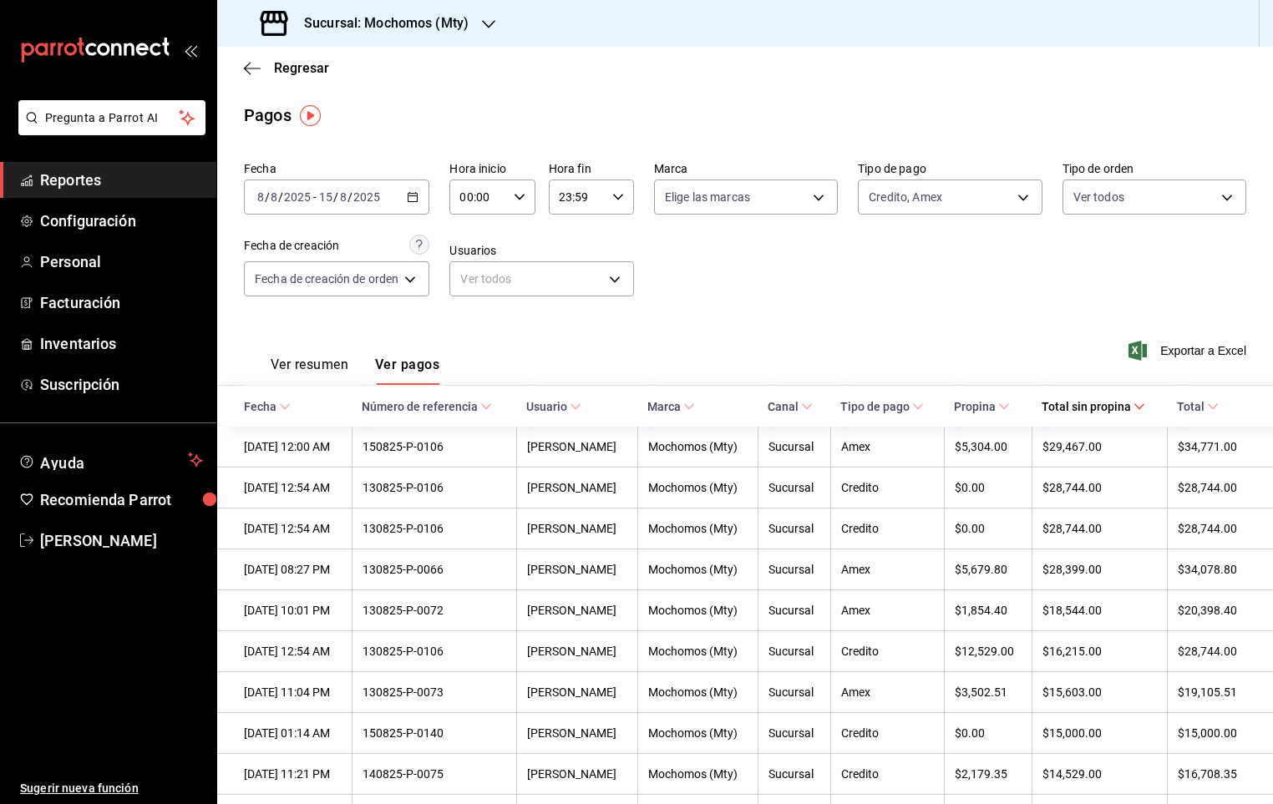
click at [1067, 407] on span "Total sin propina" at bounding box center [1094, 406] width 104 height 13
click at [1060, 406] on span "Total sin propina" at bounding box center [1094, 406] width 104 height 13
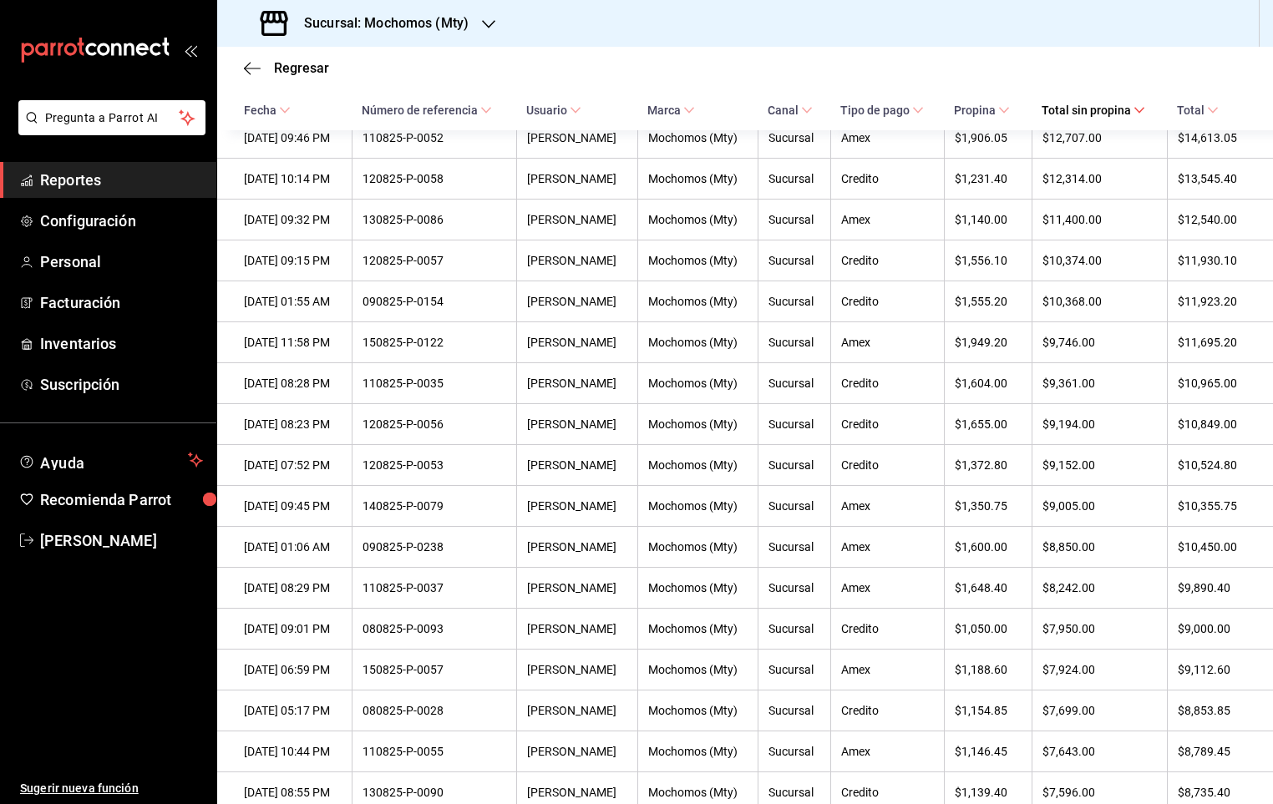
scroll to position [822, 0]
